Goal: Transaction & Acquisition: Obtain resource

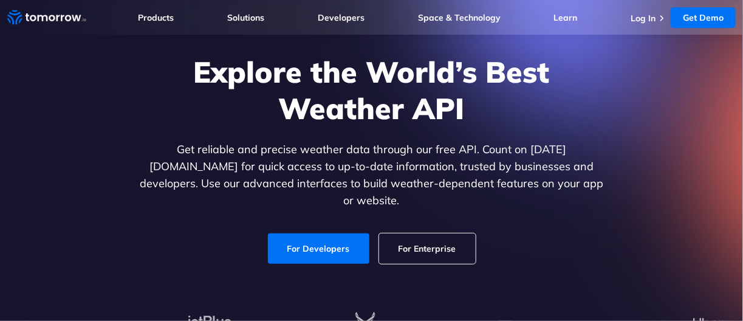
scroll to position [124, 0]
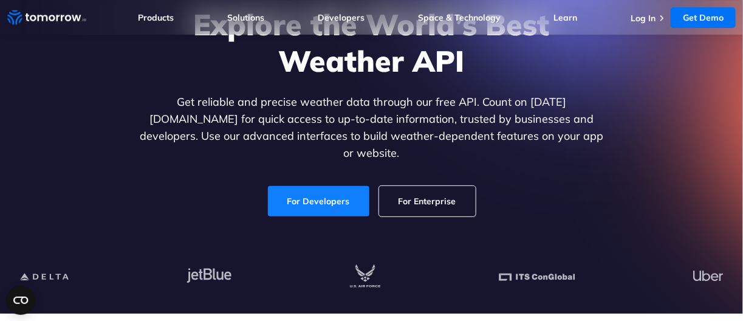
click at [302, 193] on link "For Developers" at bounding box center [318, 201] width 101 height 30
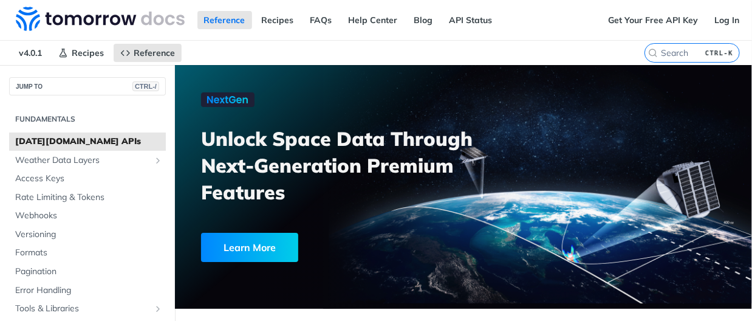
scroll to position [1, 0]
click at [43, 154] on span "Weather Data Layers" at bounding box center [82, 160] width 135 height 12
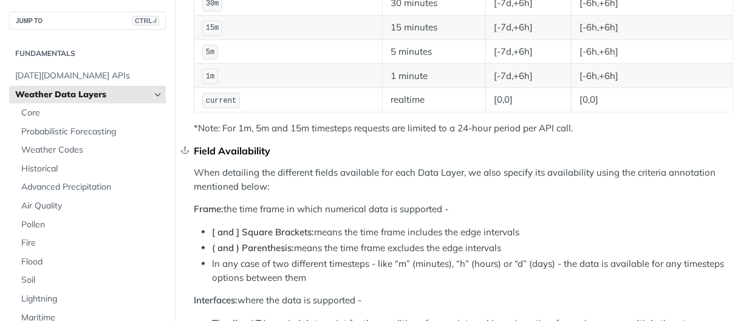
scroll to position [391, 0]
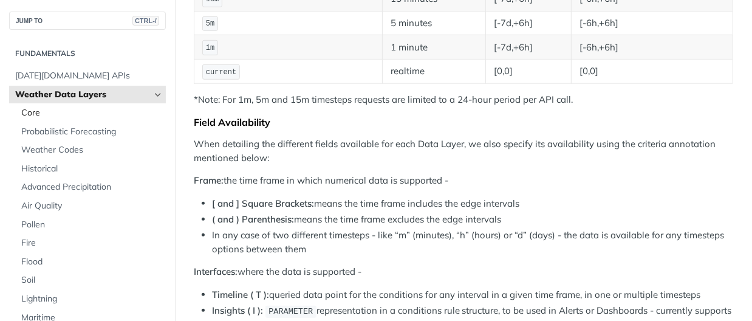
click at [58, 107] on span "Core" at bounding box center [91, 113] width 141 height 12
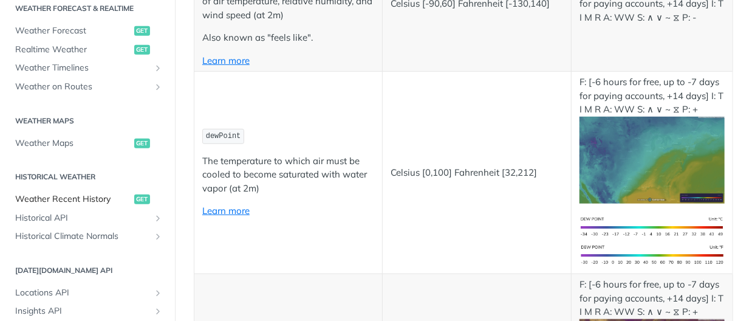
scroll to position [565, 0]
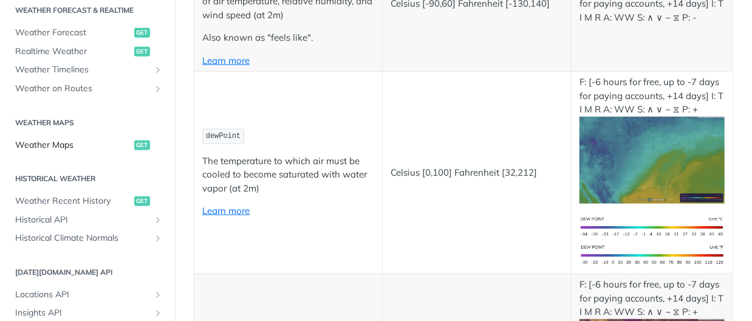
click at [64, 142] on span "Weather Maps" at bounding box center [73, 145] width 116 height 12
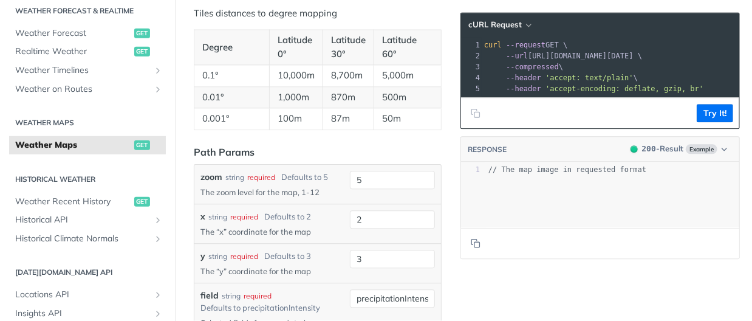
scroll to position [1390, 0]
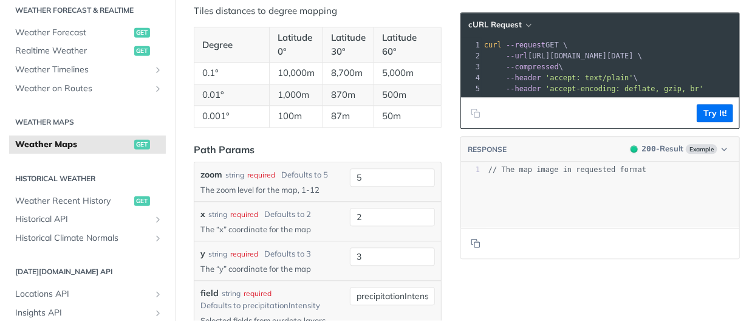
click at [29, 178] on h2 "Historical Weather" at bounding box center [87, 178] width 157 height 11
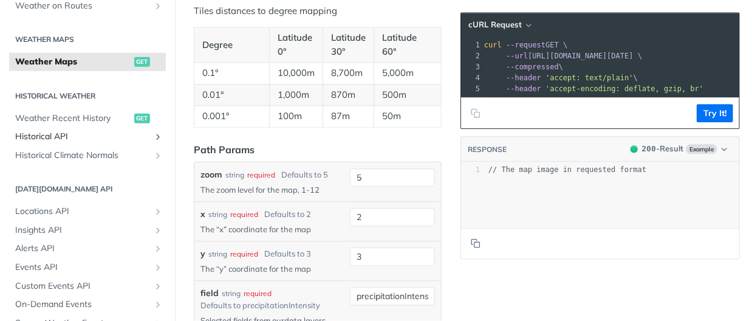
scroll to position [352, 0]
click at [55, 205] on span "Locations API" at bounding box center [82, 209] width 135 height 12
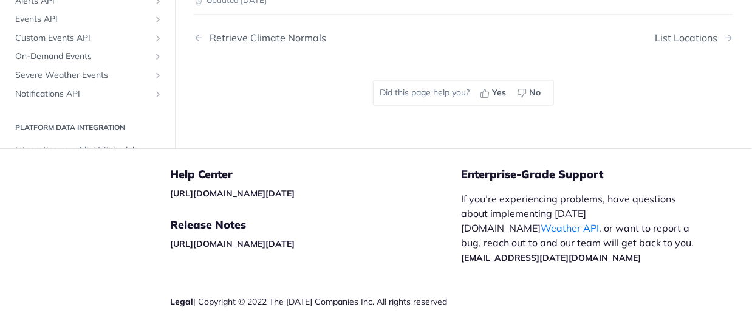
scroll to position [559, 0]
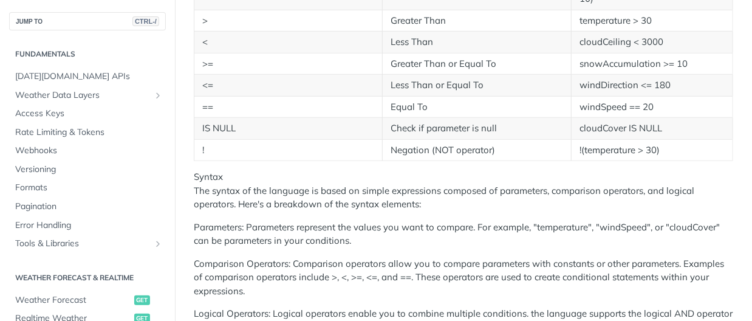
scroll to position [389, 0]
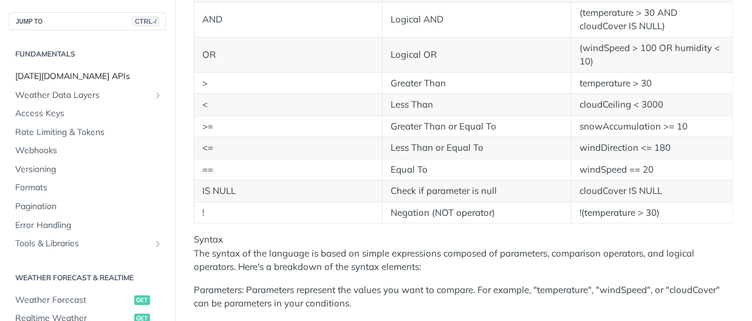
click at [54, 76] on span "[DATE][DOMAIN_NAME] APIs" at bounding box center [89, 76] width 148 height 12
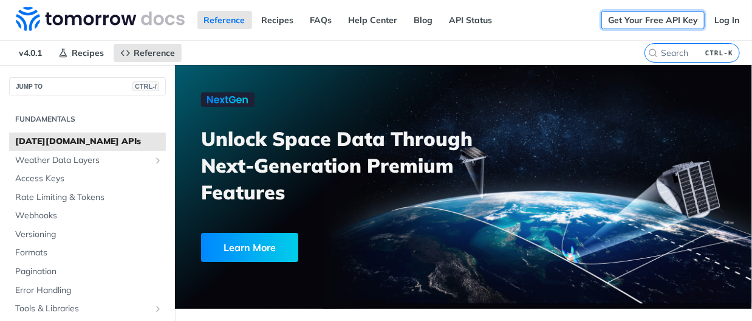
click at [626, 20] on link "Get Your Free API Key" at bounding box center [652, 20] width 103 height 18
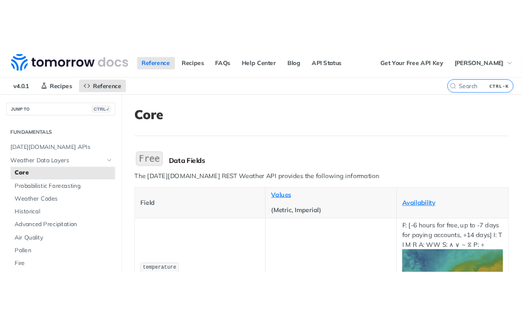
scroll to position [48, 0]
